Goal: Find specific page/section: Find specific page/section

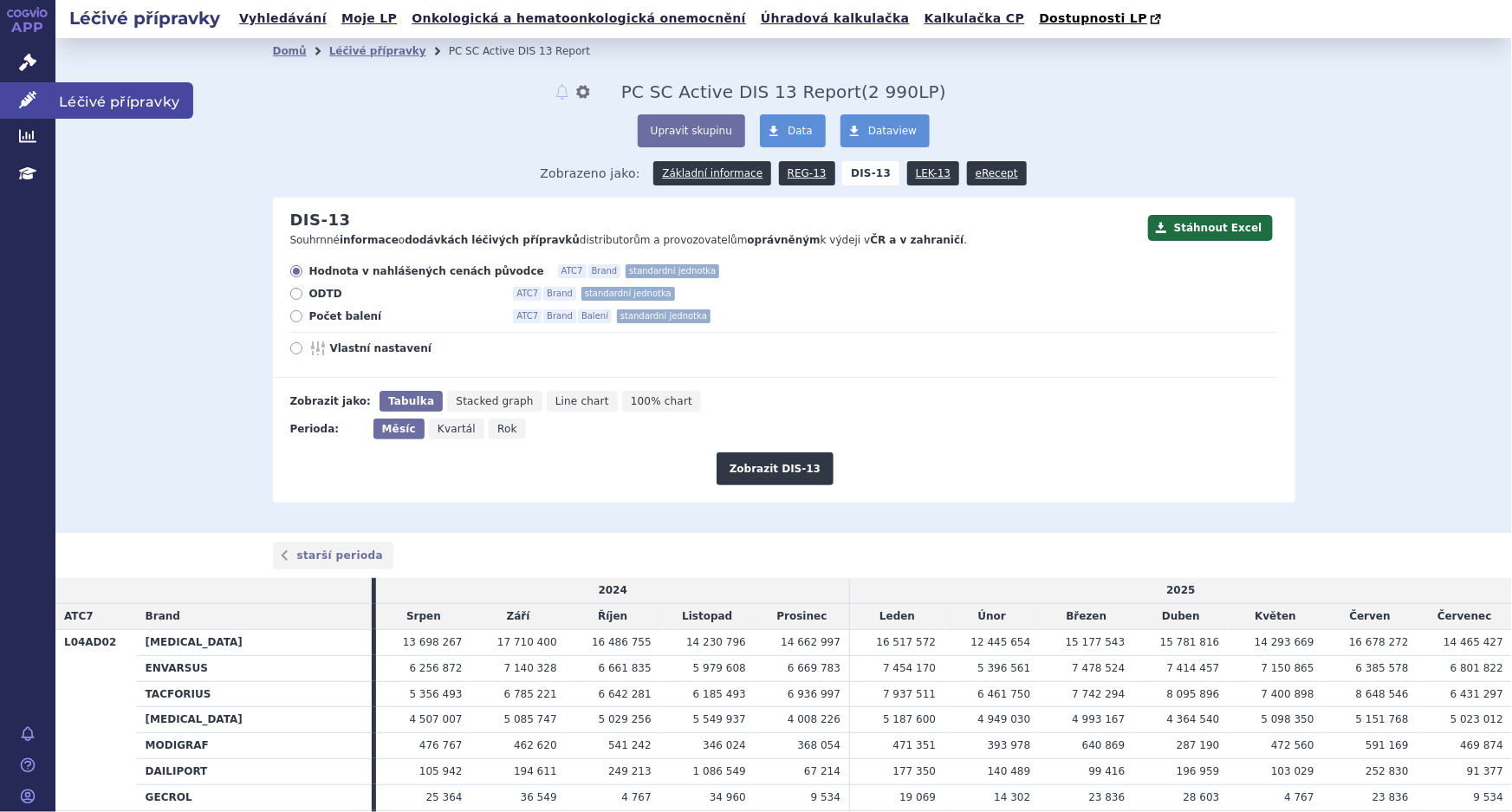
click at [28, 103] on icon at bounding box center [28, 100] width 17 height 17
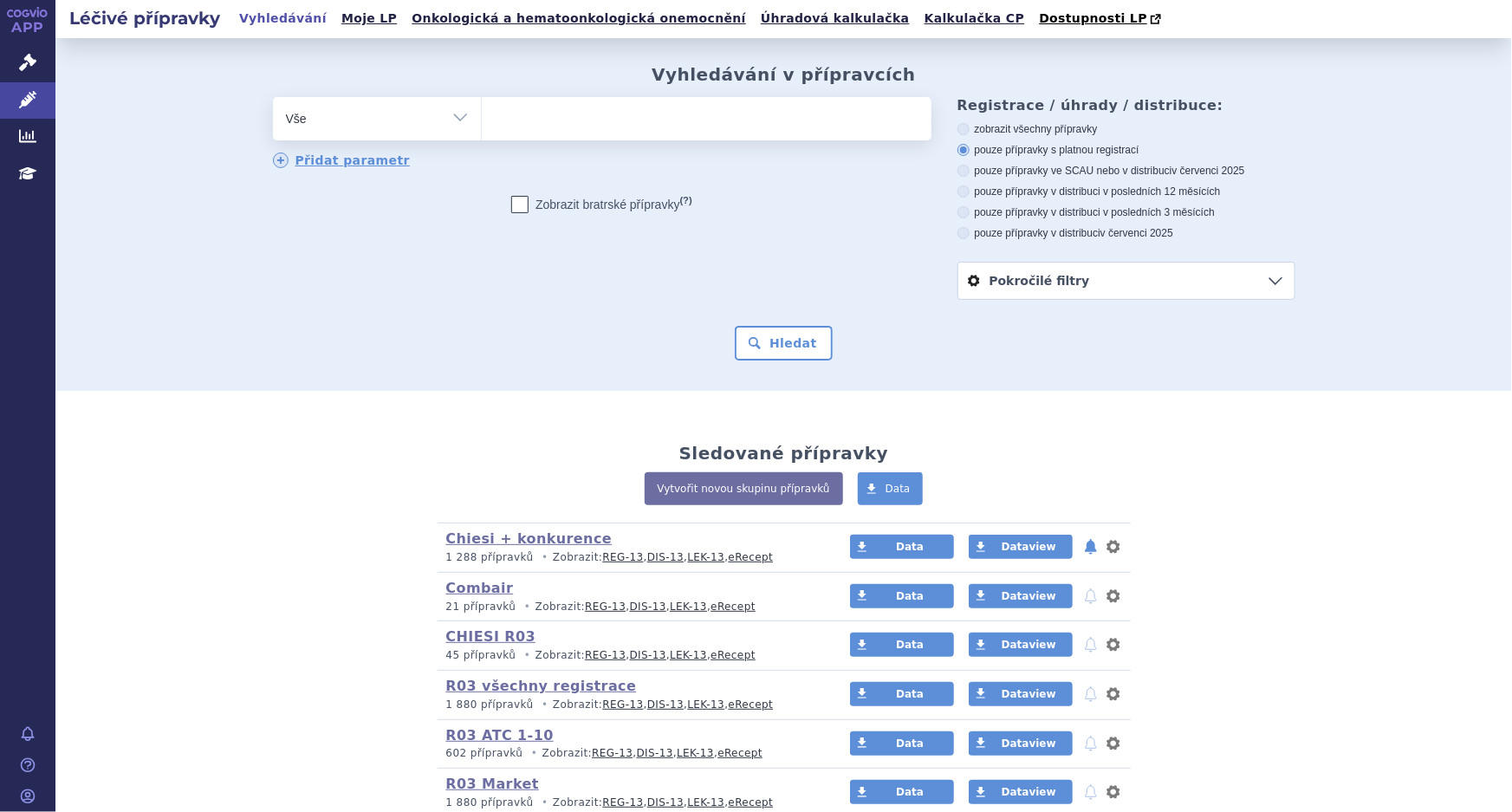
scroll to position [257, 0]
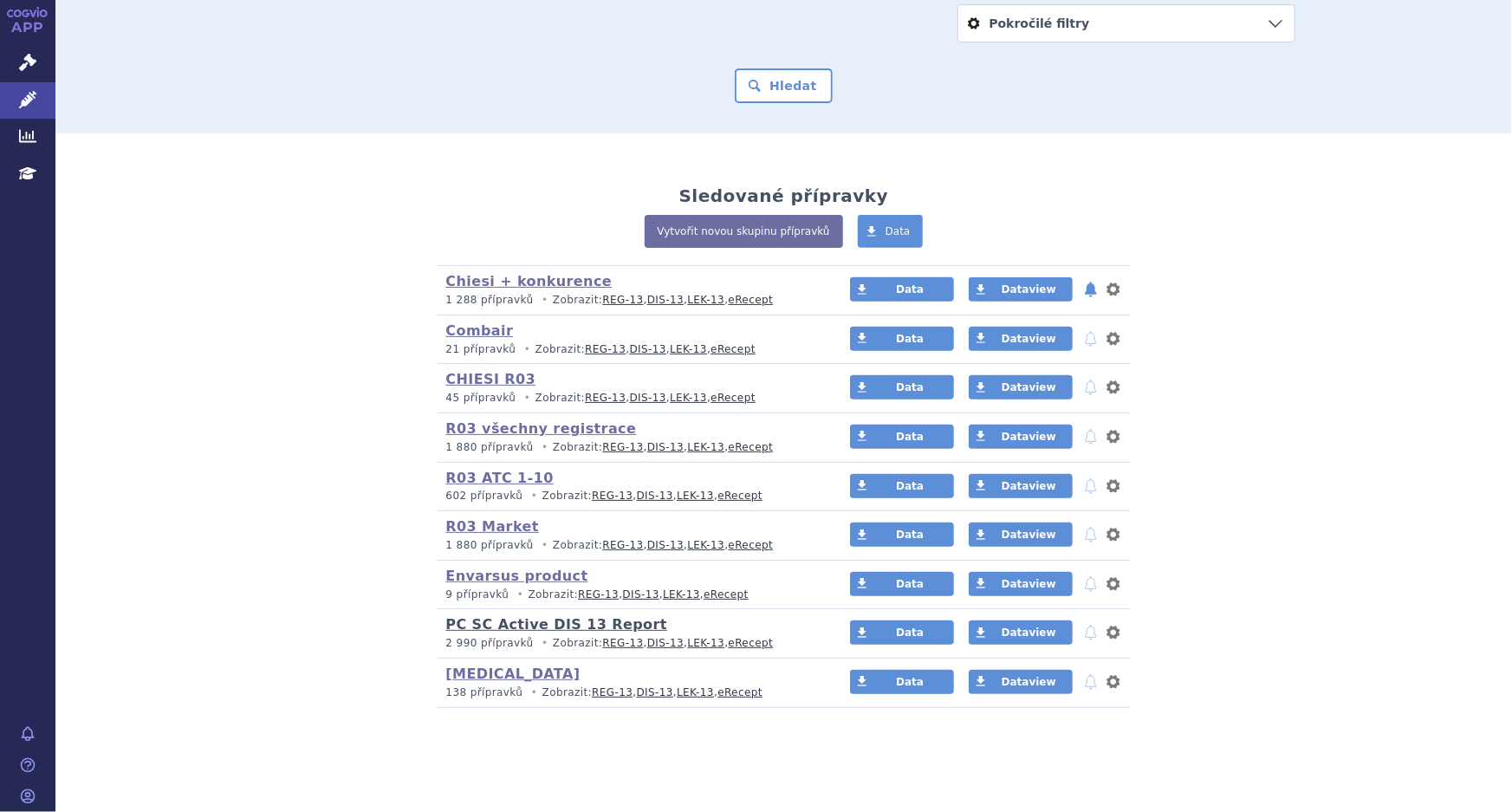
click at [524, 620] on link "PC SC Active DIS 13 Report" at bounding box center [557, 624] width 221 height 16
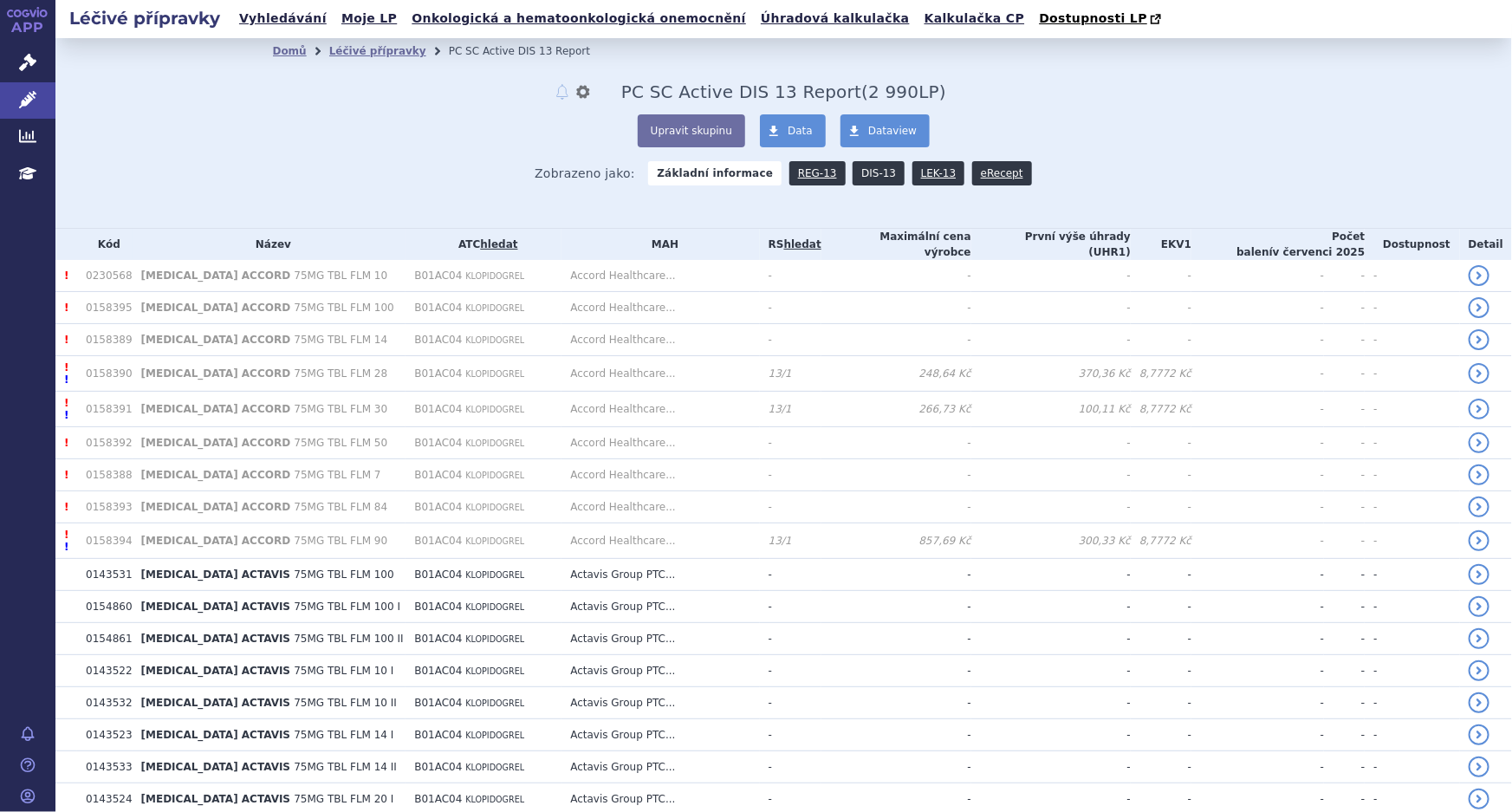
click at [869, 175] on link "DIS-13" at bounding box center [879, 173] width 52 height 24
